Goal: Communication & Community: Answer question/provide support

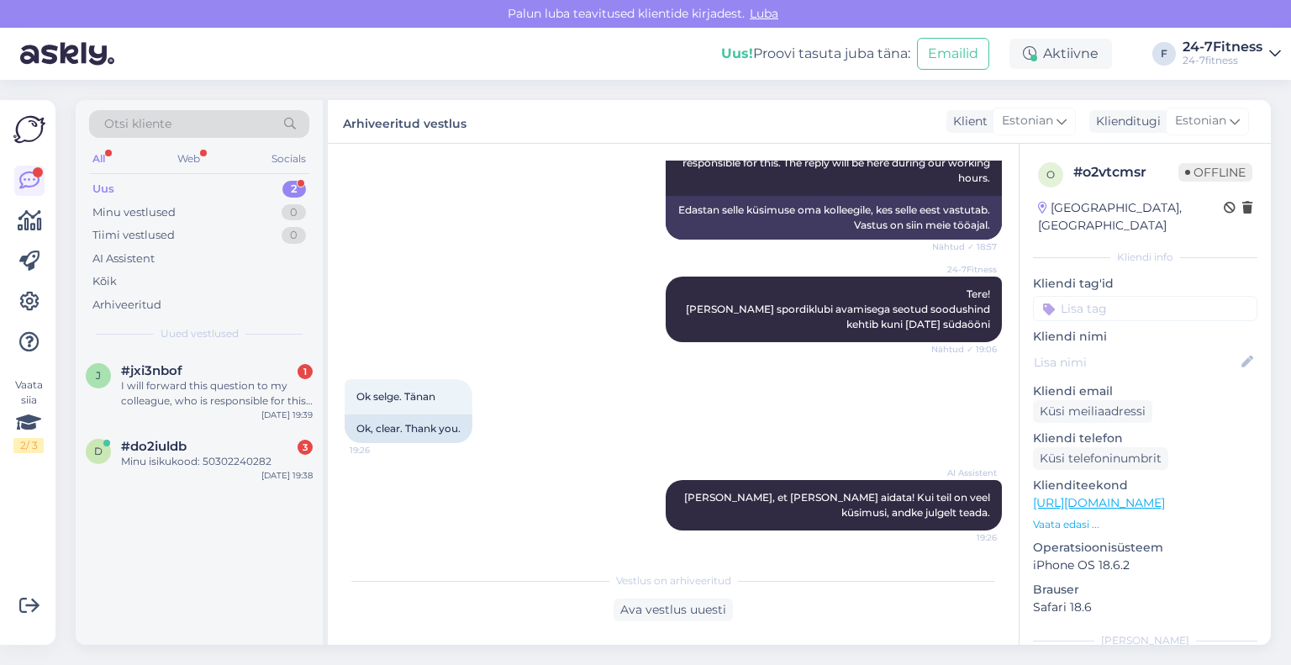
scroll to position [514, 0]
click at [239, 448] on div "#do2iuldb 3" at bounding box center [217, 446] width 192 height 15
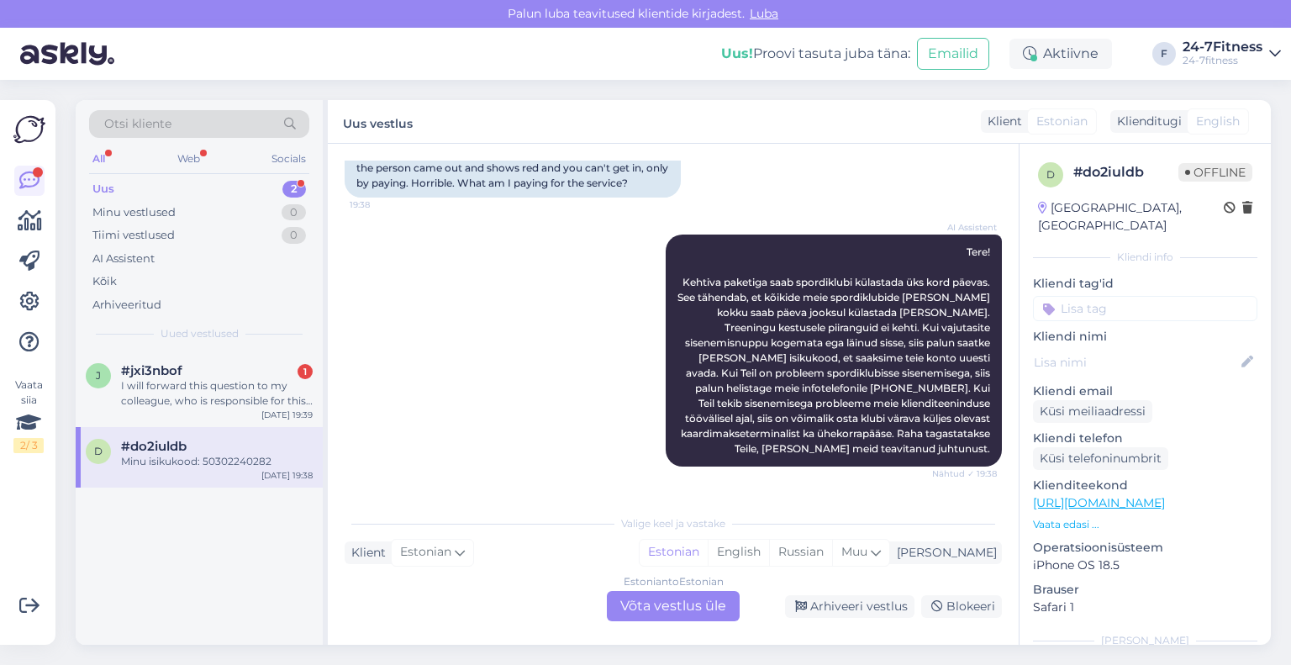
scroll to position [336, 0]
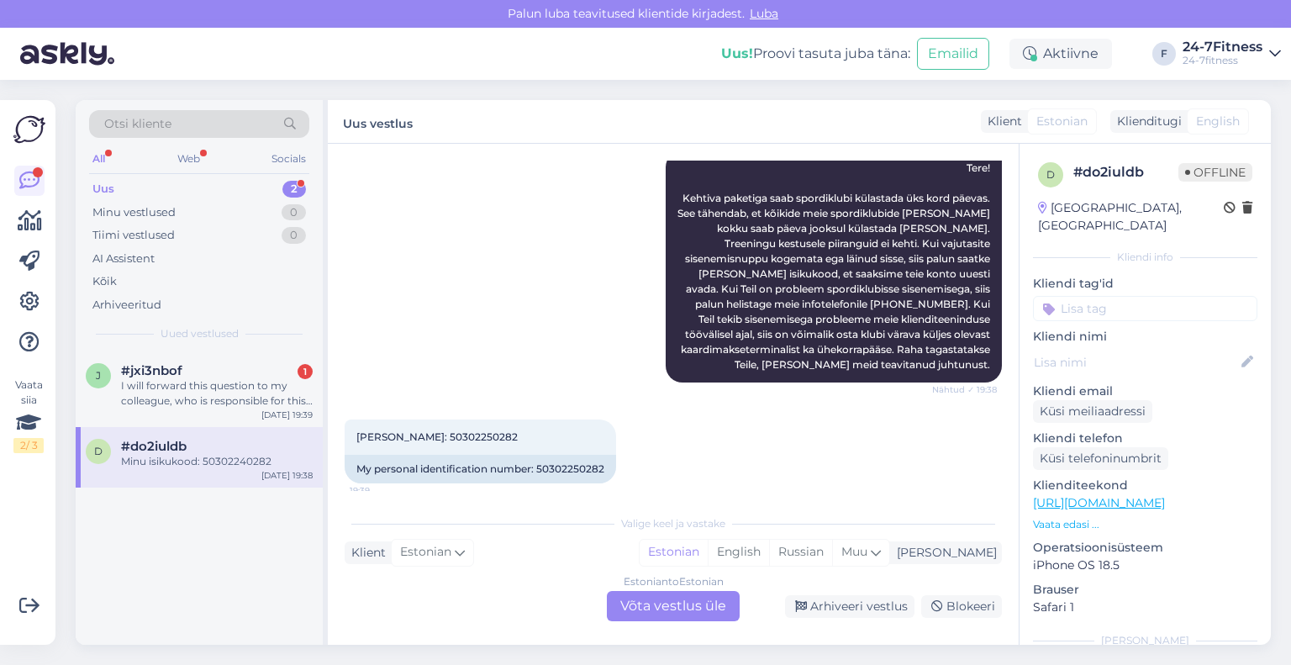
click at [734, 413] on div "[PERSON_NAME]: 50302250282 19:39 My personal identification number: 50302250282" at bounding box center [673, 451] width 657 height 101
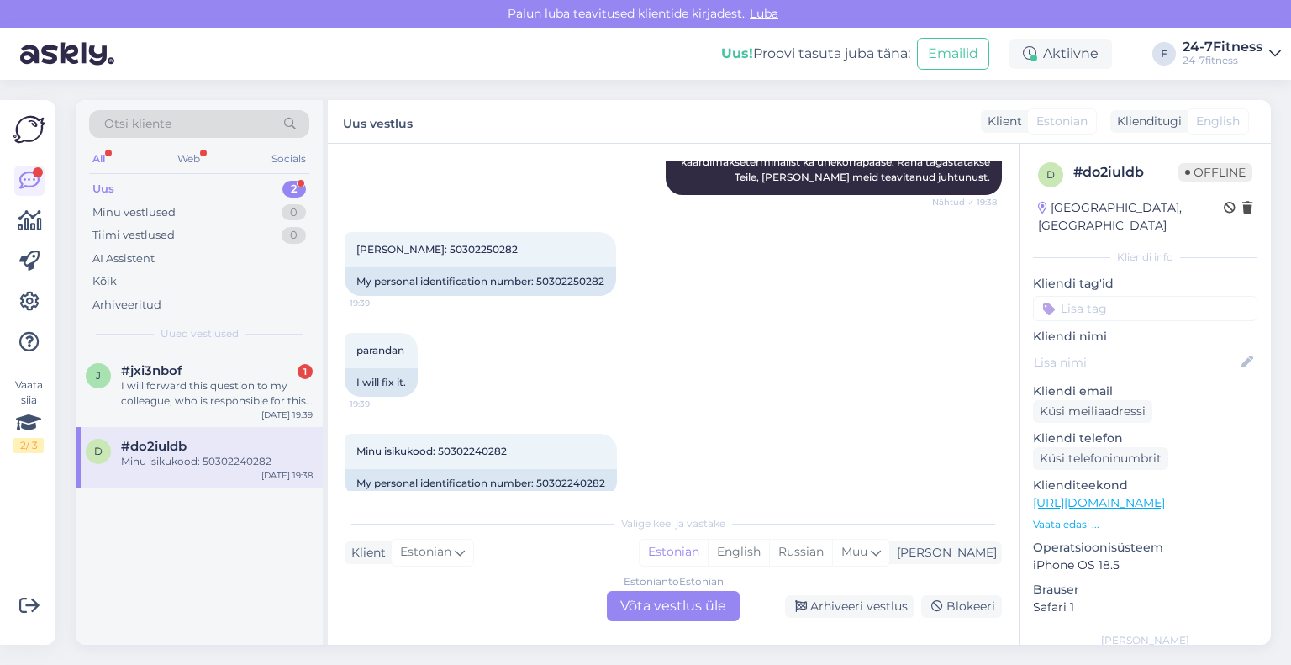
scroll to position [533, 0]
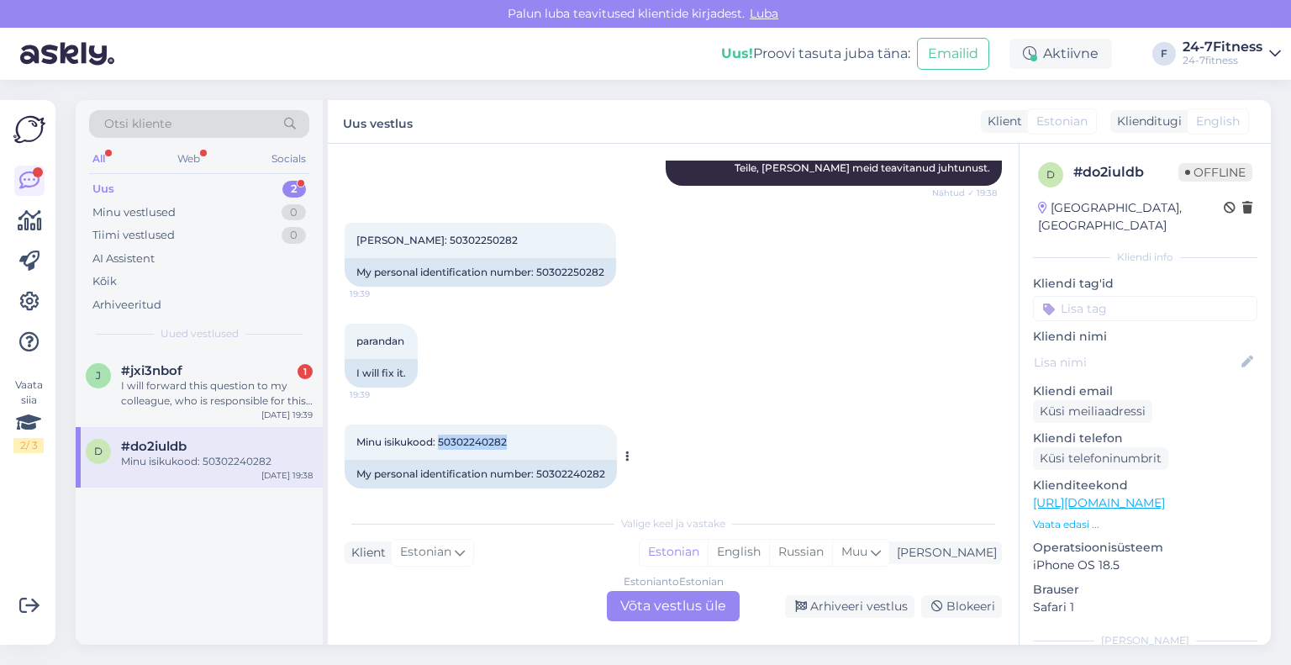
drag, startPoint x: 510, startPoint y: 426, endPoint x: 439, endPoint y: 434, distance: 71.9
click at [439, 434] on div "Minu isikukood: 50302240282 19:39" at bounding box center [481, 442] width 272 height 35
copy span "50302240282"
click at [682, 598] on div "Estonian to Estonian Võta vestlus üle" at bounding box center [673, 606] width 133 height 30
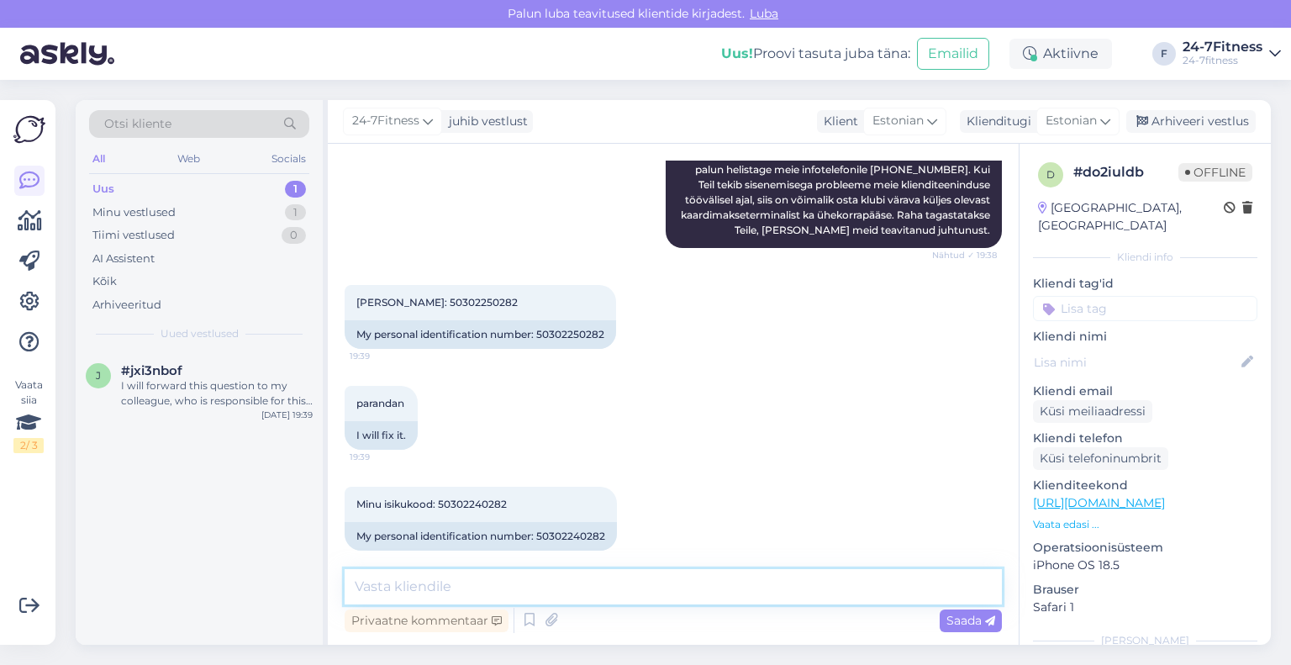
click at [569, 584] on textarea at bounding box center [673, 586] width 657 height 35
paste textarea "Täname, taastasime Teile tänaseks sisenemisõigused. Kui Teil tekib meie kliendi…"
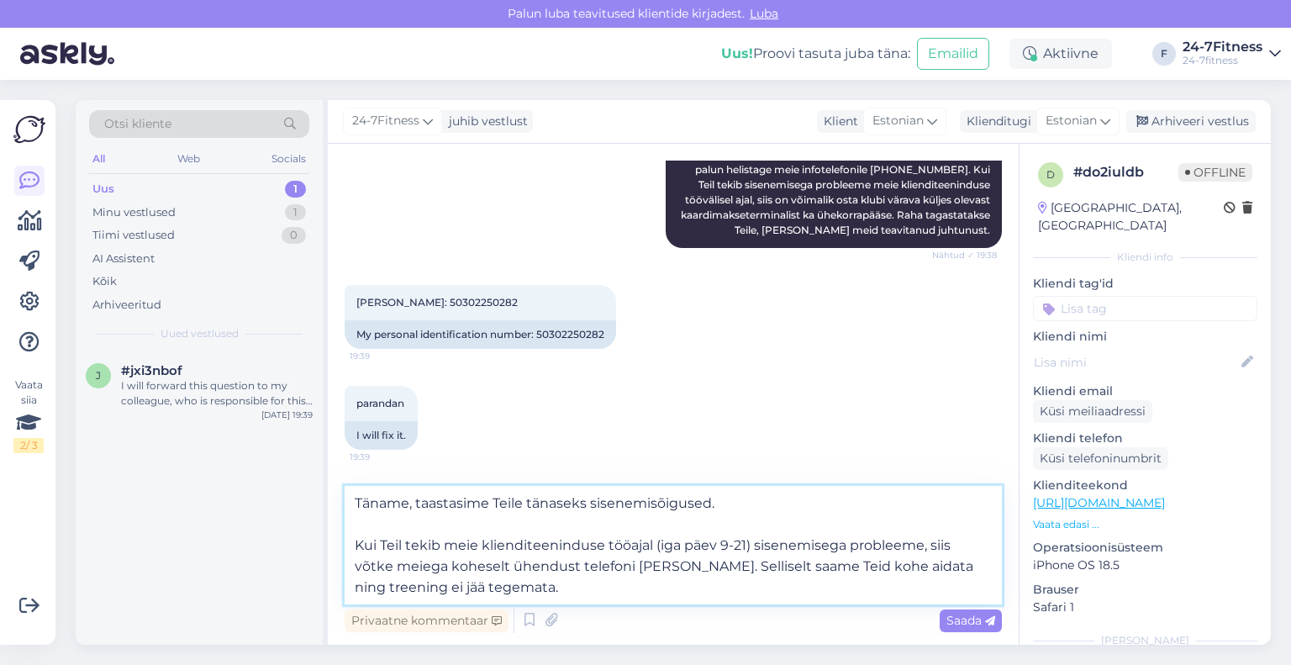
scroll to position [533, 0]
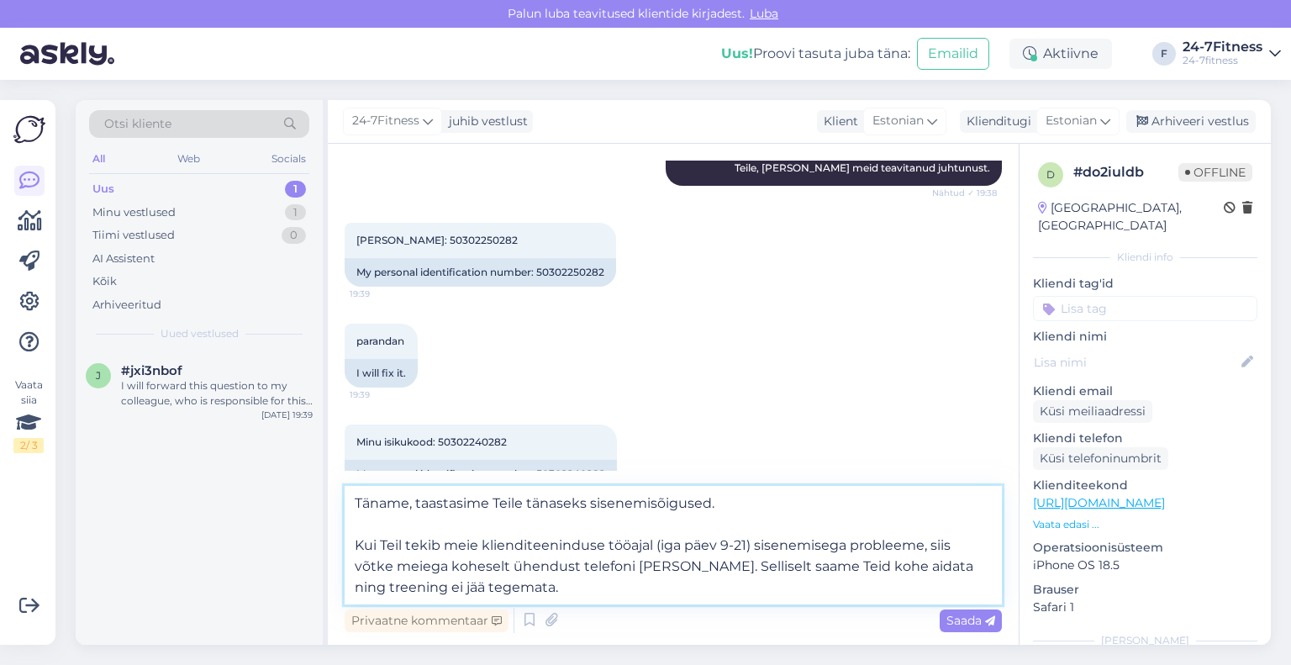
type textarea "Täname, taastasime Teile tänaseks sisenemisõigused. Kui Teil tekib meie kliendi…"
click at [974, 625] on span "Saada" at bounding box center [971, 620] width 49 height 15
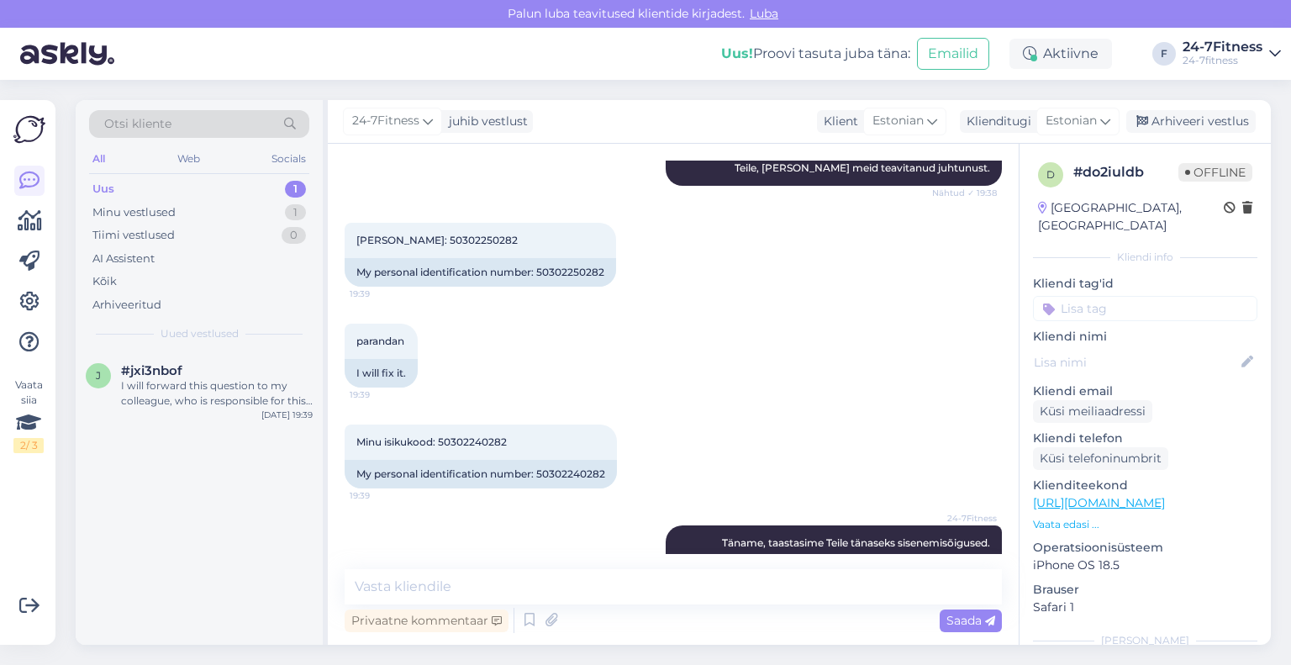
scroll to position [619, 0]
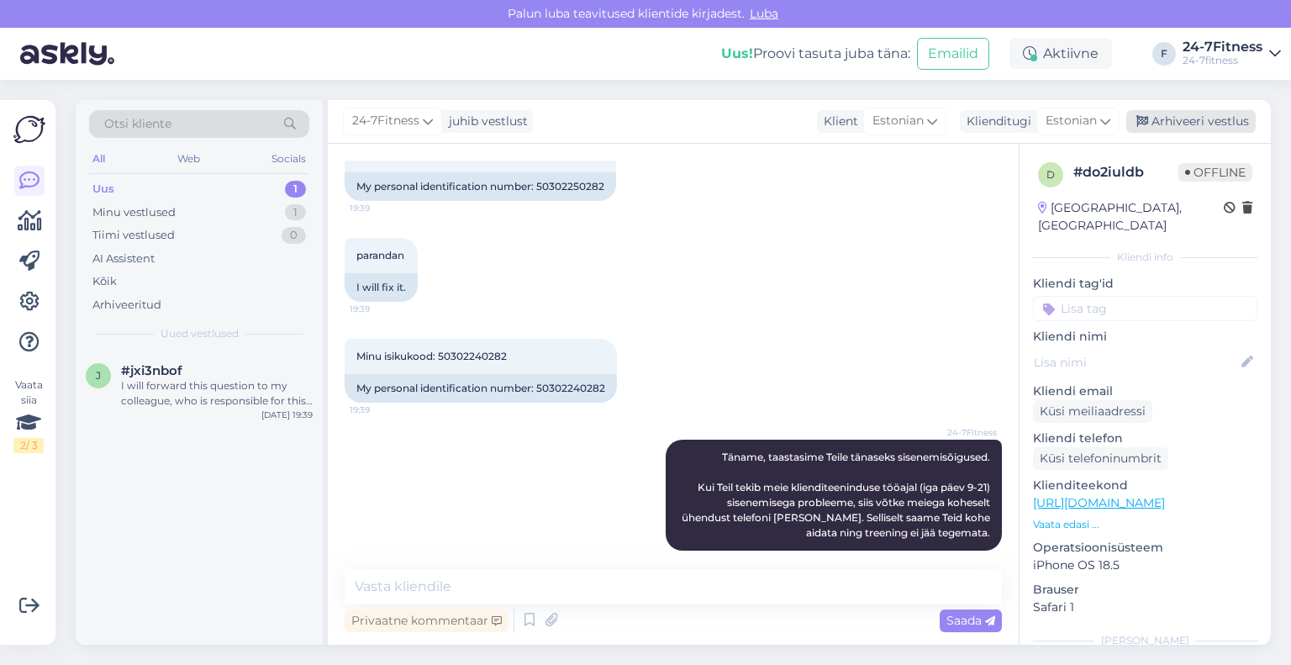
click at [1180, 120] on div "Arhiveeri vestlus" at bounding box center [1190, 121] width 129 height 23
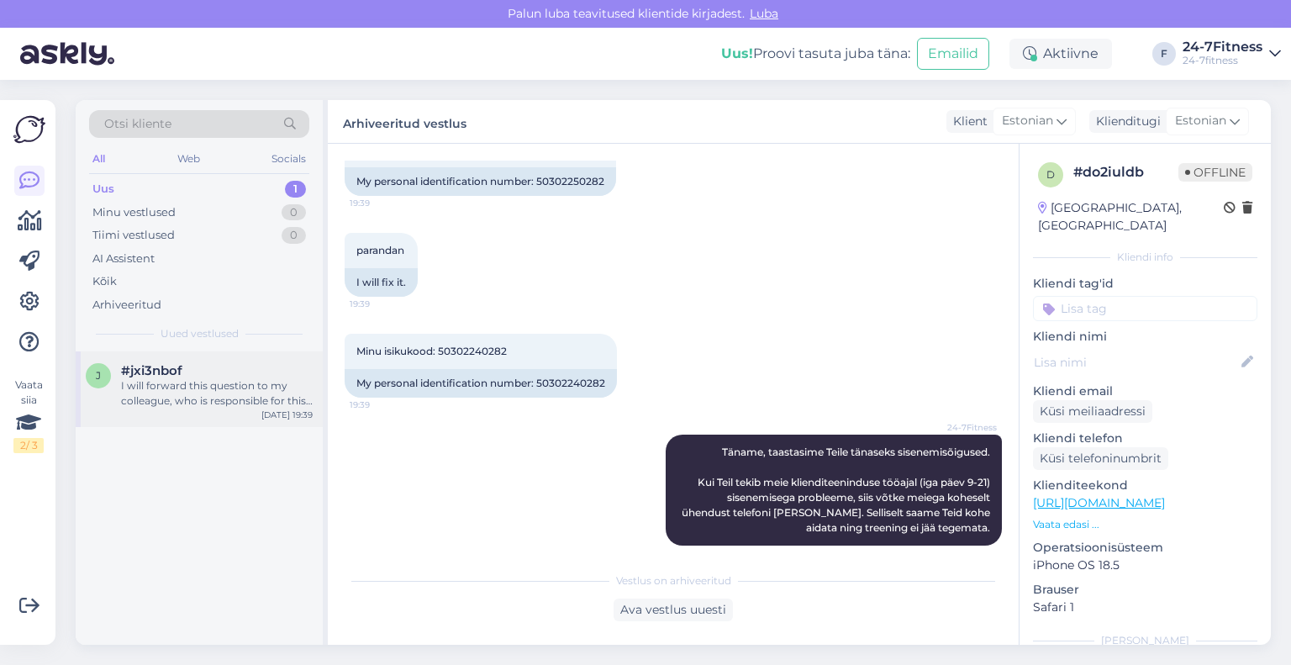
click at [130, 395] on div "I will forward this question to my colleague, who is responsible for this. The …" at bounding box center [217, 393] width 192 height 30
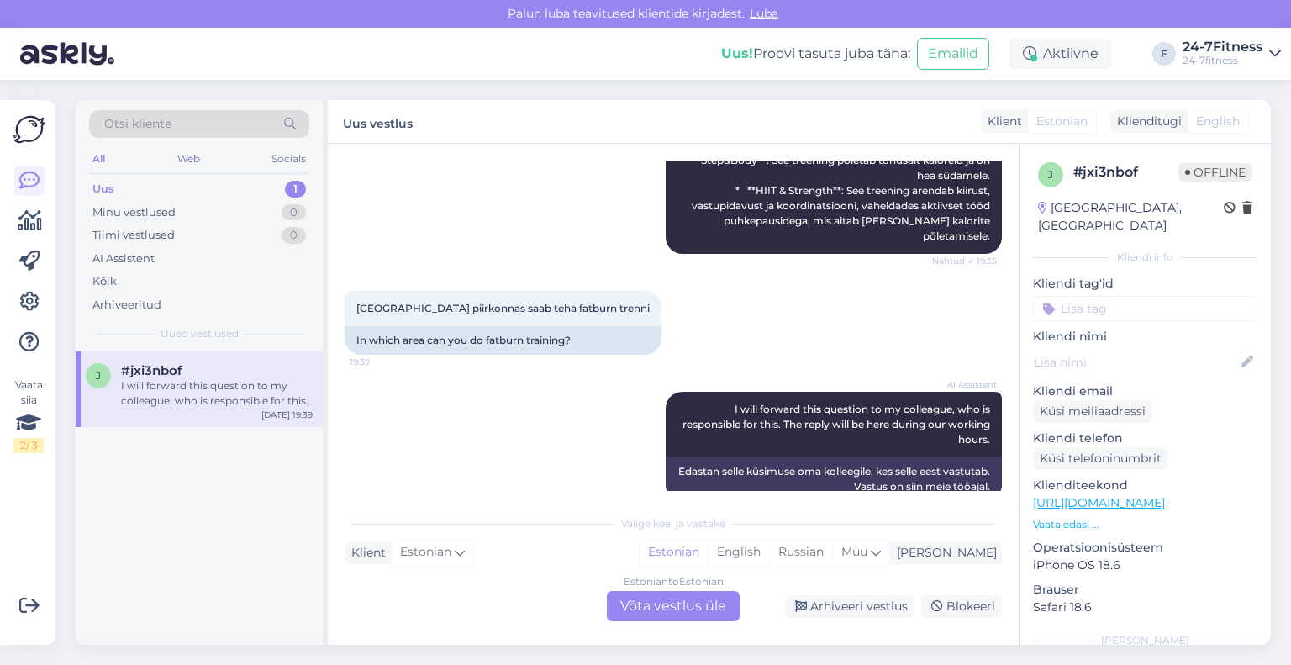
scroll to position [869, 0]
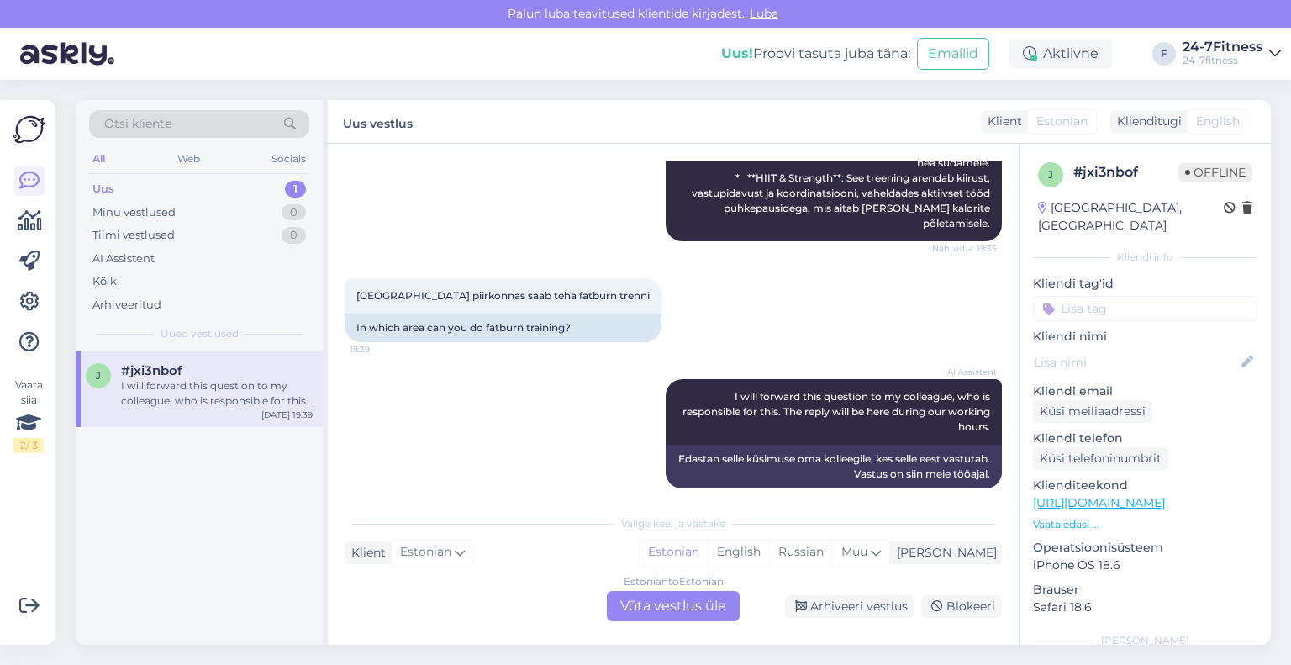
click at [182, 553] on div "j #jxi3nbof I will forward this question to my colleague, who is responsible fo…" at bounding box center [199, 497] width 247 height 293
click at [650, 616] on div "Estonian to Estonian Võta vestlus üle" at bounding box center [673, 606] width 133 height 30
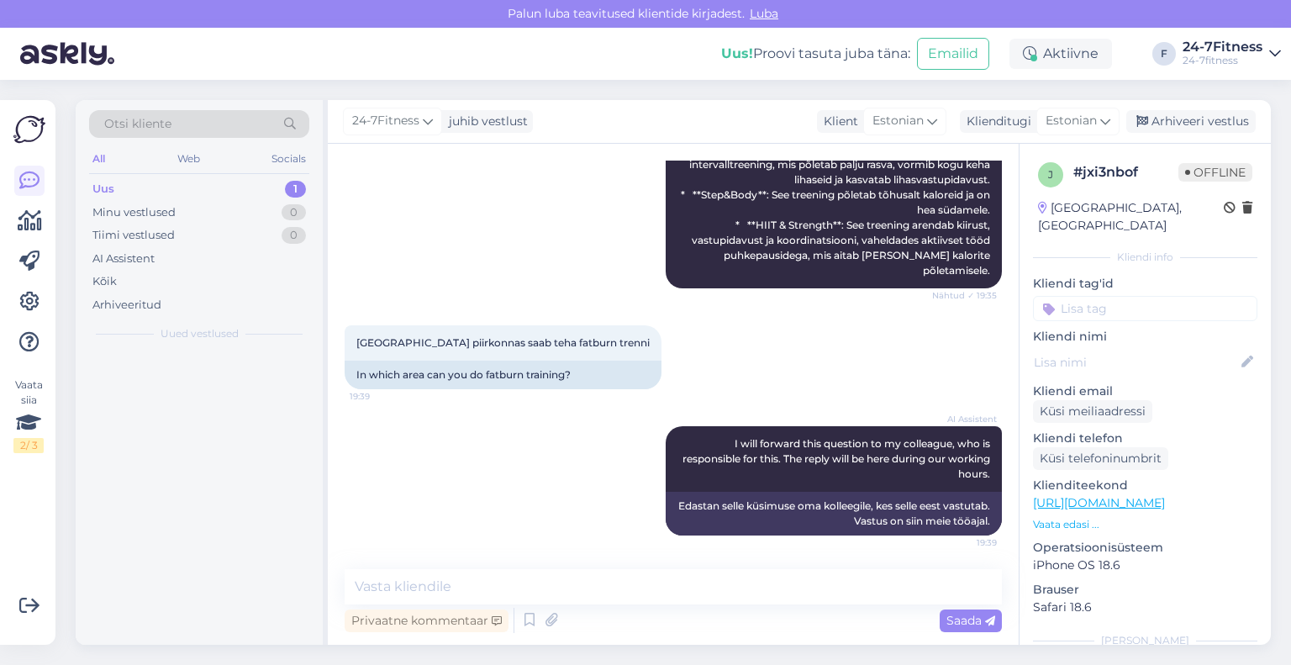
scroll to position [807, 0]
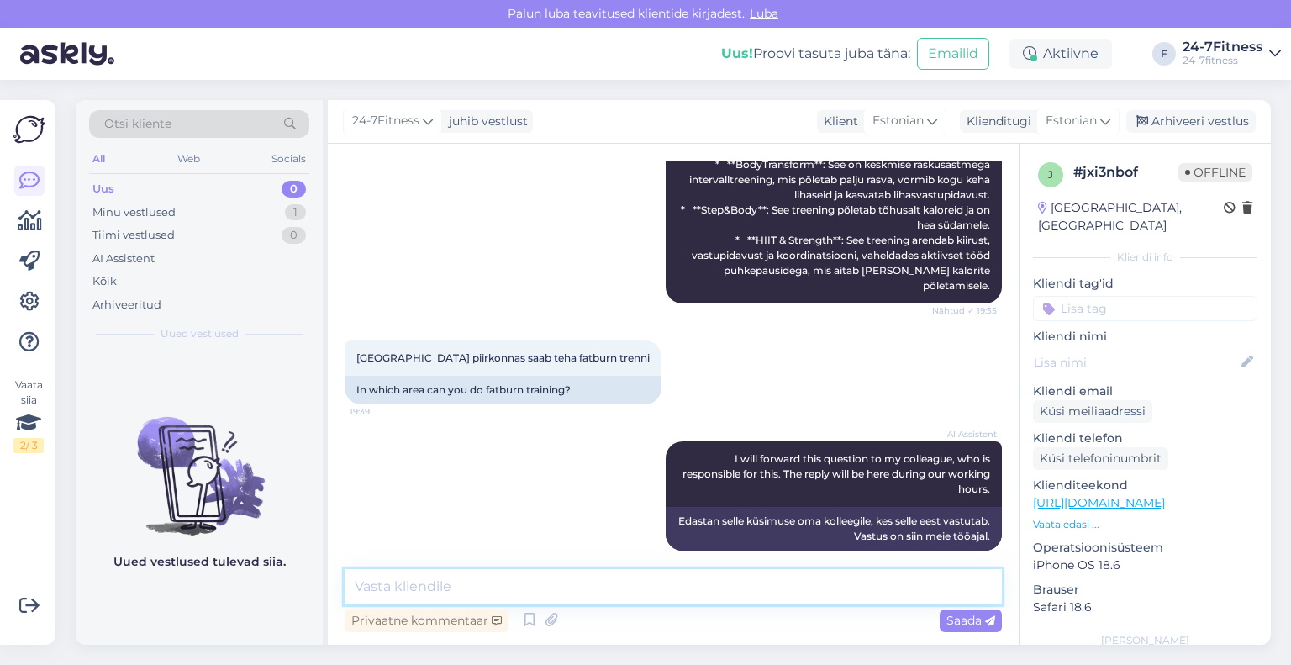
click at [566, 585] on textarea at bounding box center [673, 586] width 657 height 35
paste textarea "Tunniplaanist saate näha millal ja millises klubis antud treeningut läbi viiaks…"
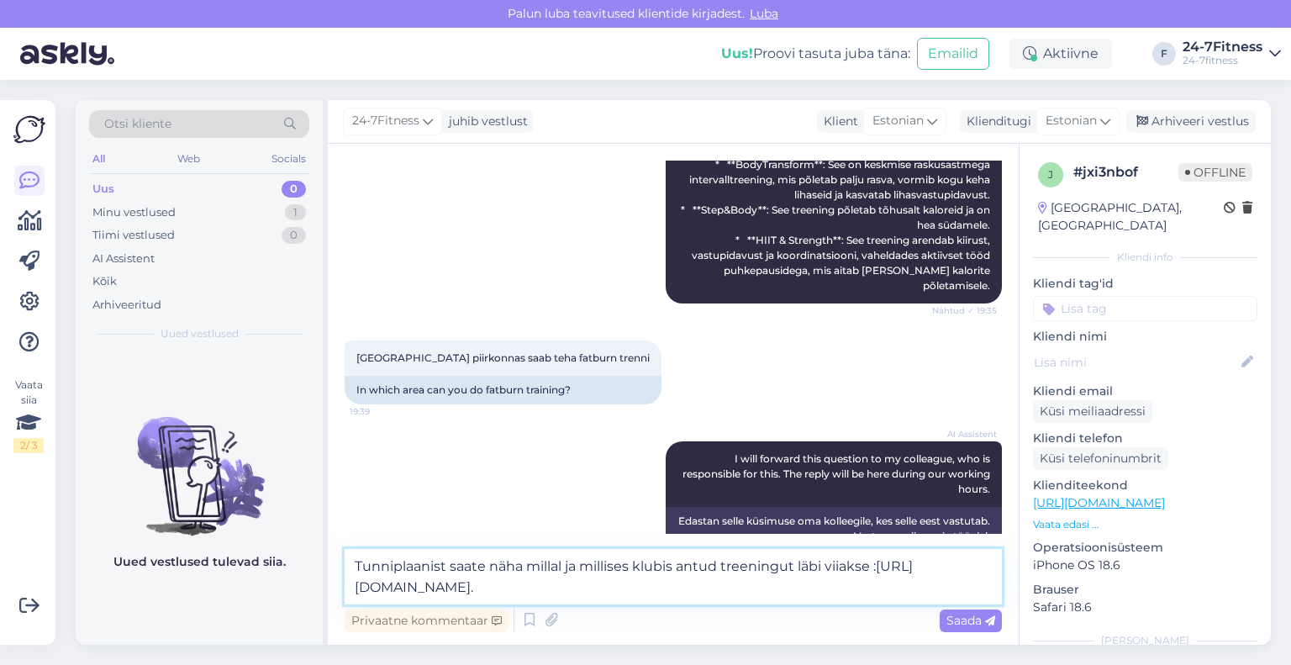
scroll to position [827, 0]
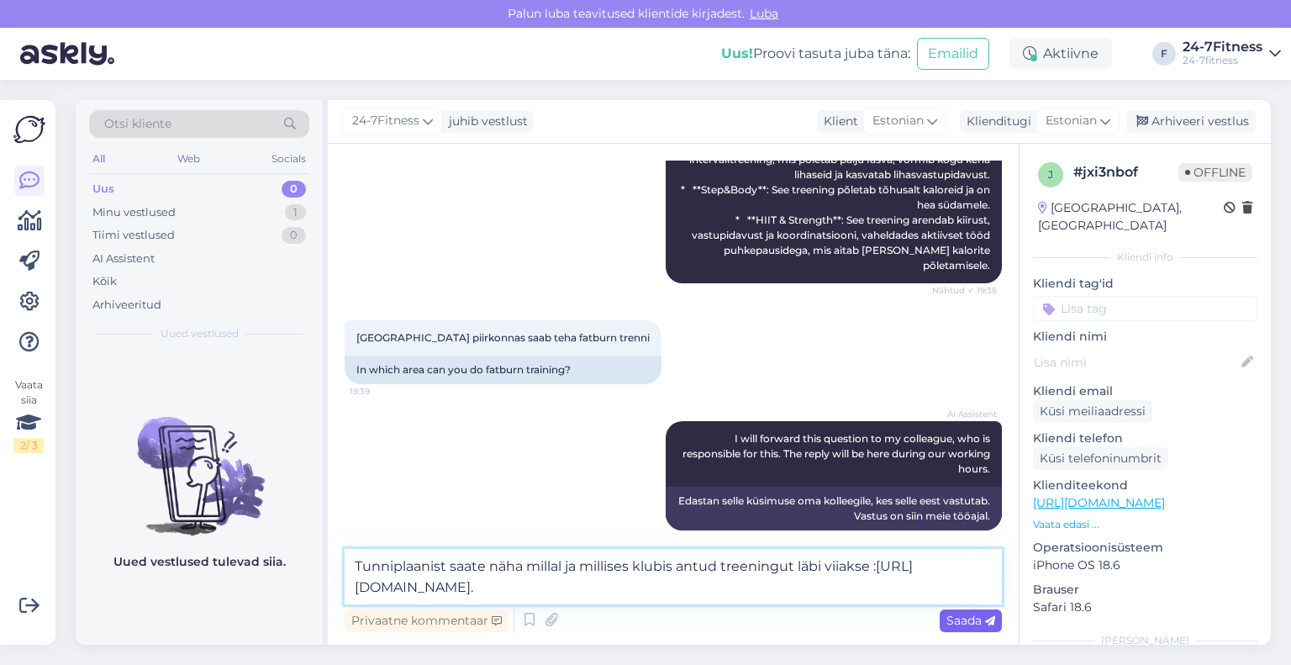
type textarea "Tunniplaanist saate näha millal ja millises klubis antud treeningut läbi viiaks…"
click at [979, 616] on span "Saada" at bounding box center [971, 620] width 49 height 15
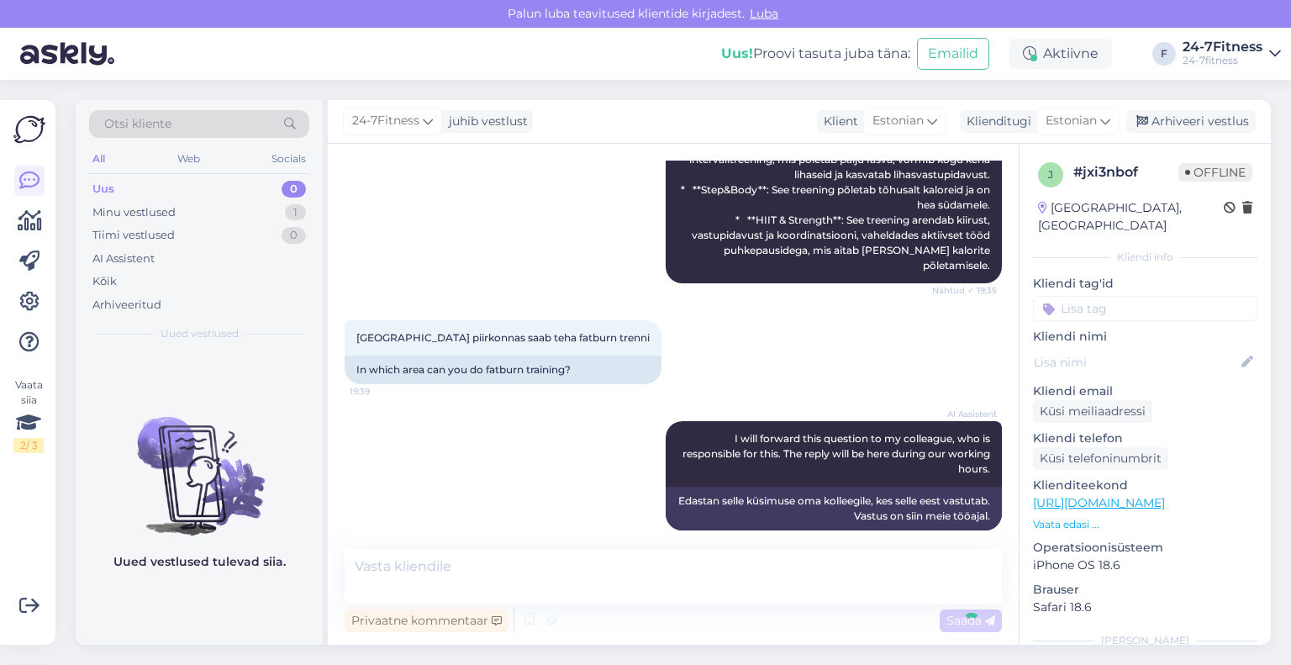
scroll to position [910, 0]
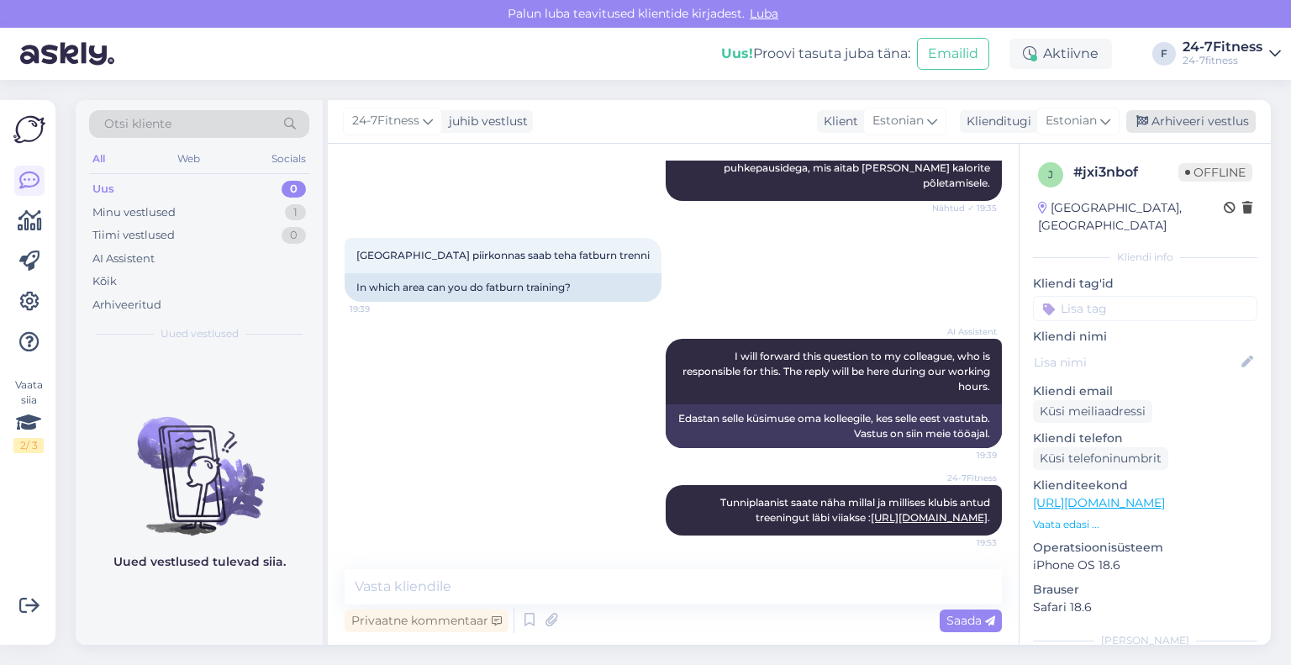
click at [1164, 118] on div "Arhiveeri vestlus" at bounding box center [1190, 121] width 129 height 23
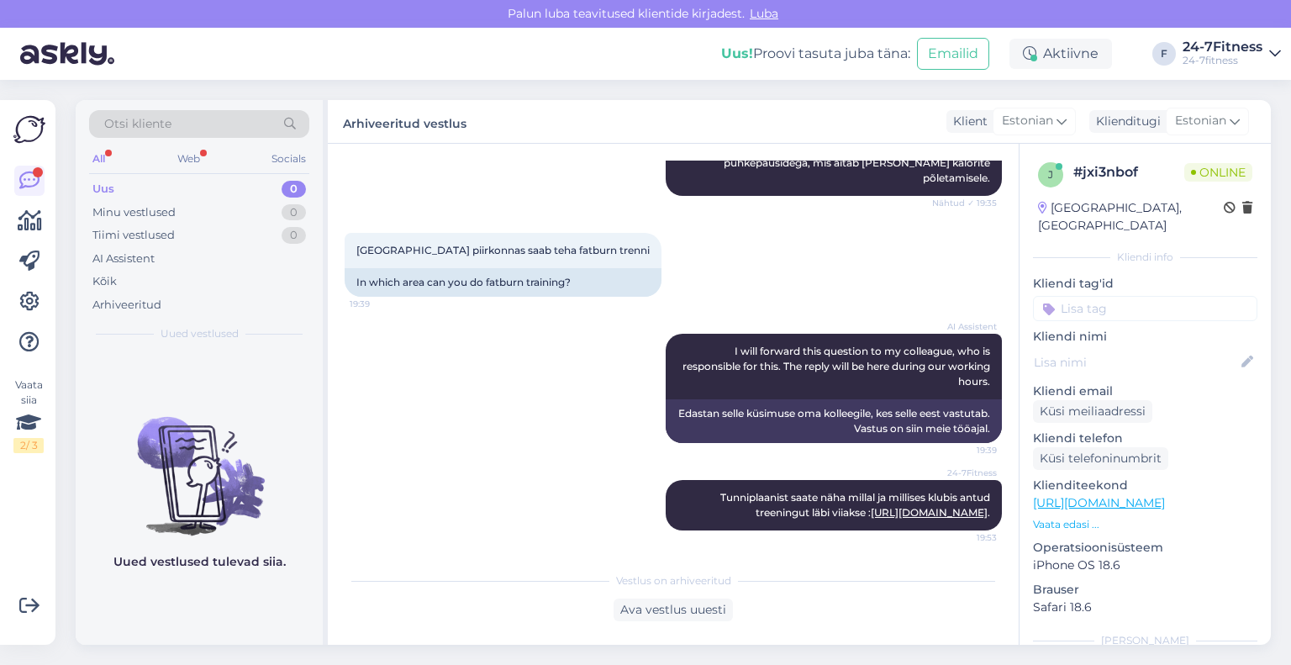
scroll to position [1194, 0]
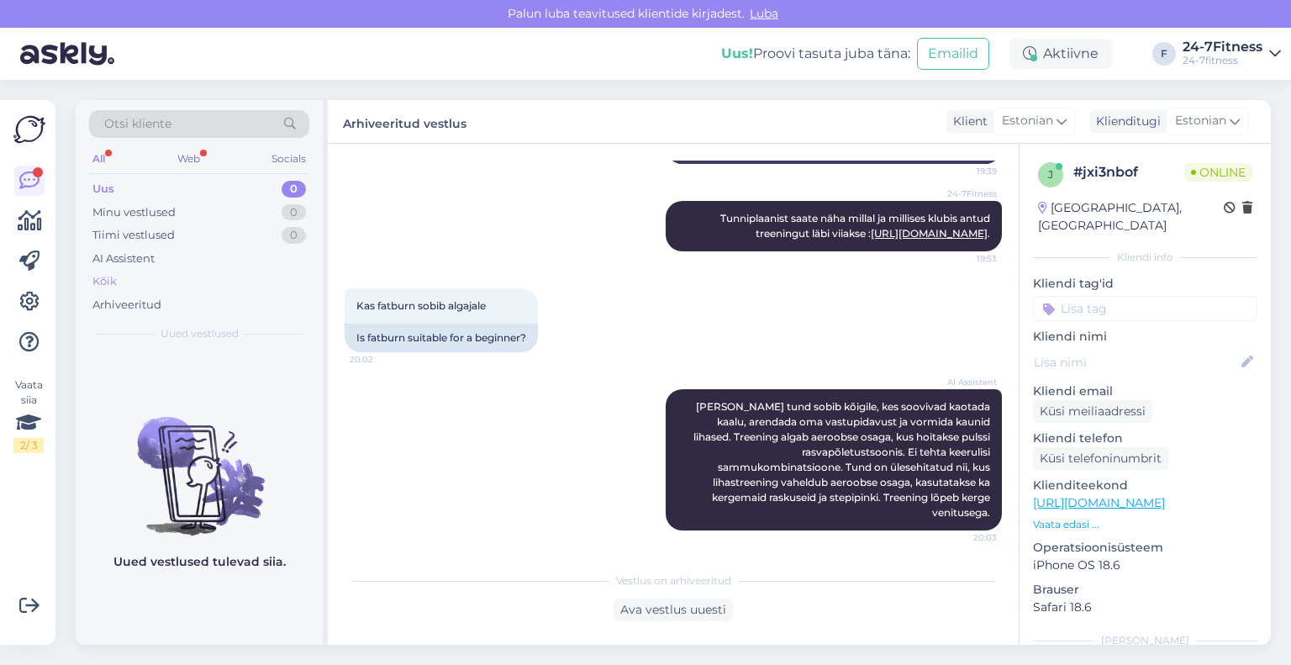
click at [144, 280] on div "Kõik" at bounding box center [199, 282] width 220 height 24
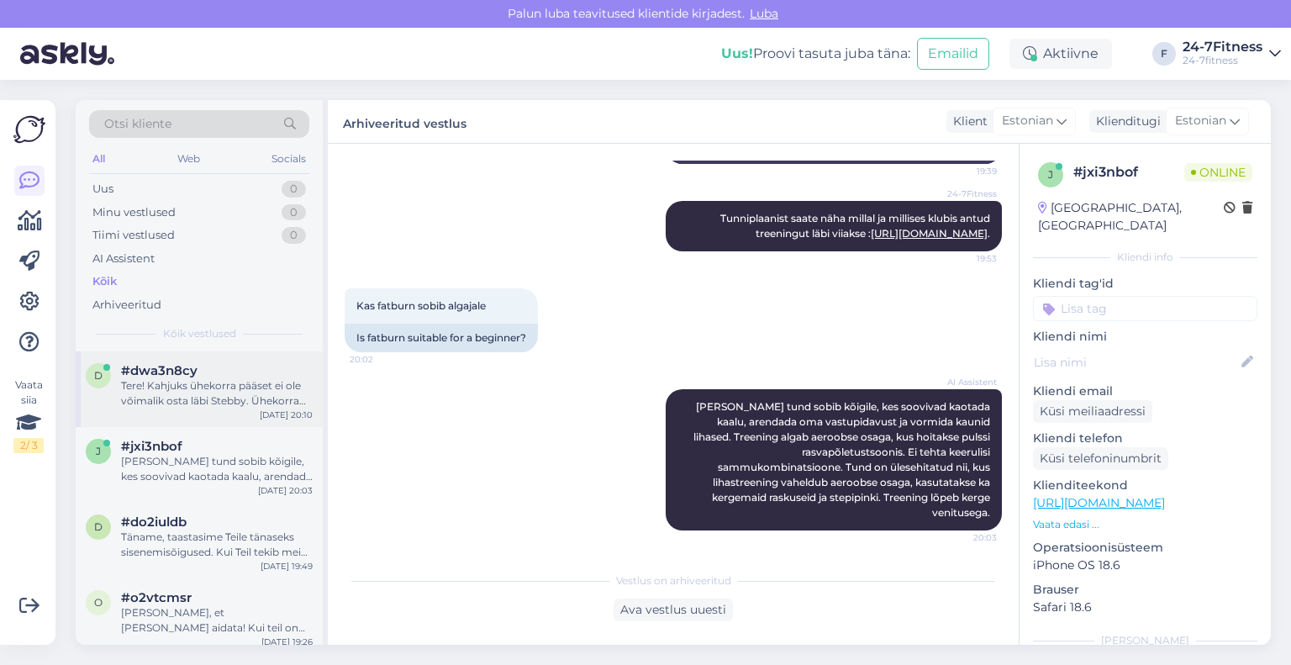
click at [195, 382] on div "Tere! Kahjuks ühekorra pääset ei ole võimalik osta läbi Stebby. Ühekorra pääsme…" at bounding box center [217, 393] width 192 height 30
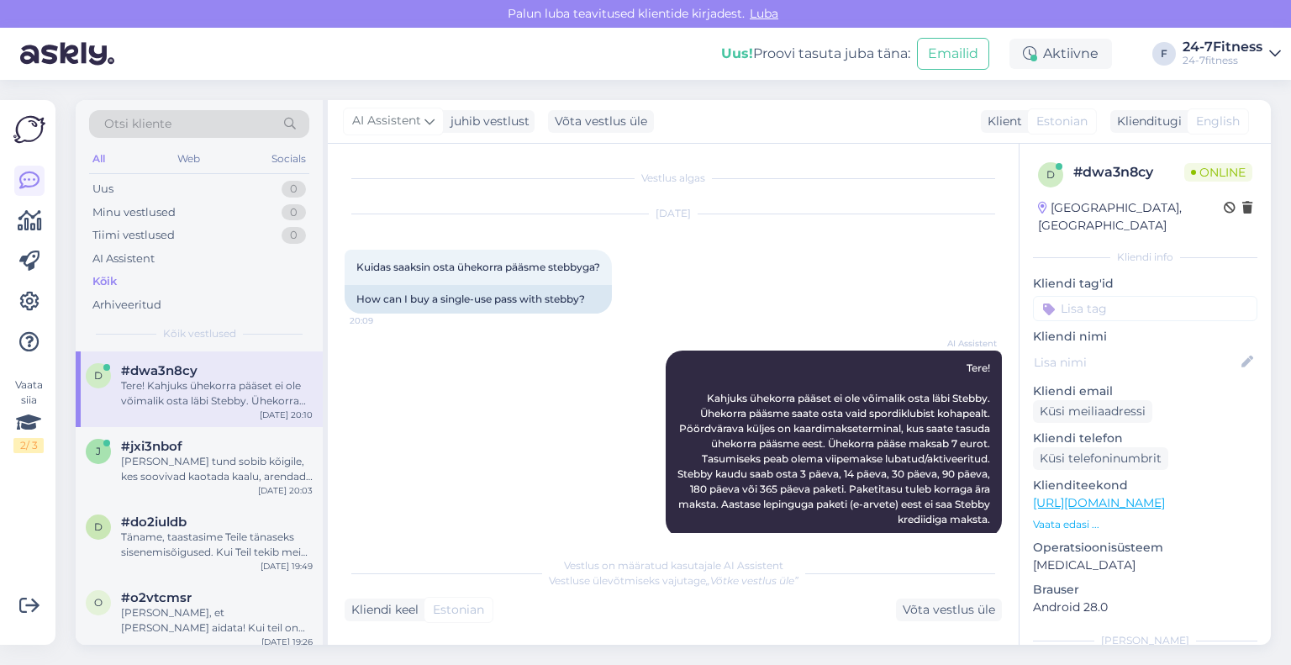
scroll to position [23, 0]
